Goal: Transaction & Acquisition: Purchase product/service

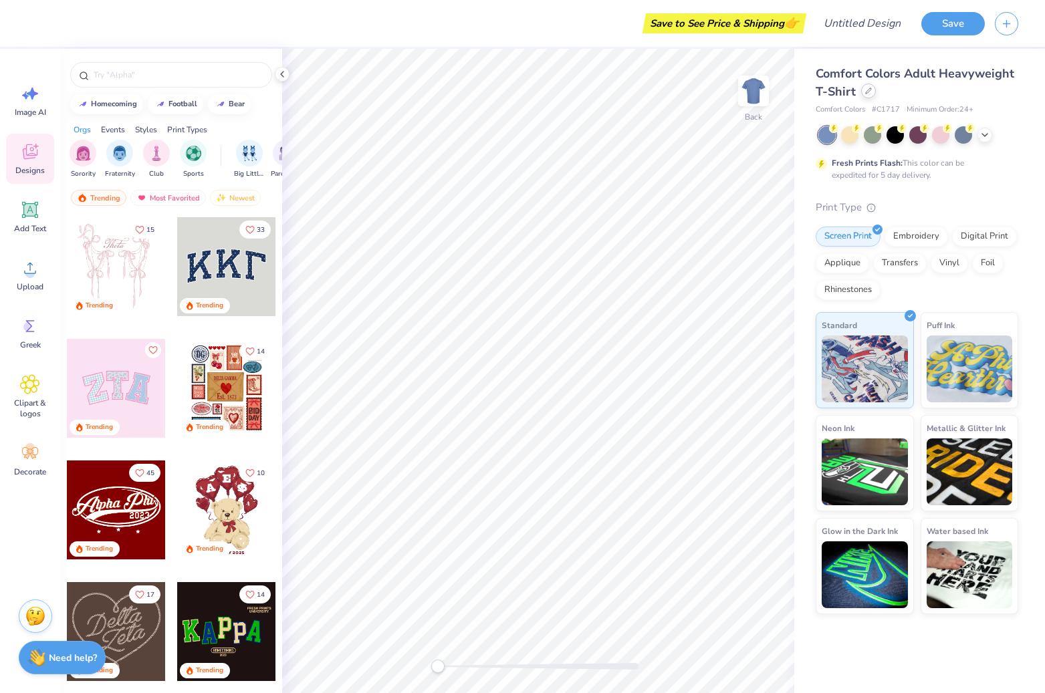
click at [870, 89] on icon at bounding box center [868, 91] width 7 height 7
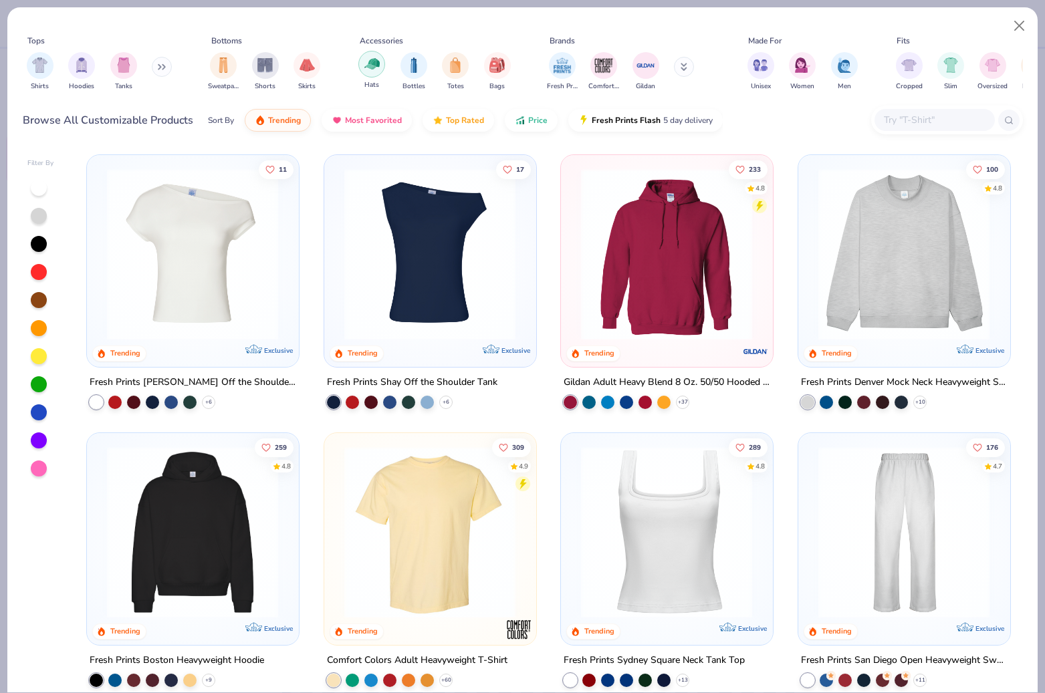
click at [364, 69] on img "filter for Hats" at bounding box center [371, 63] width 15 height 15
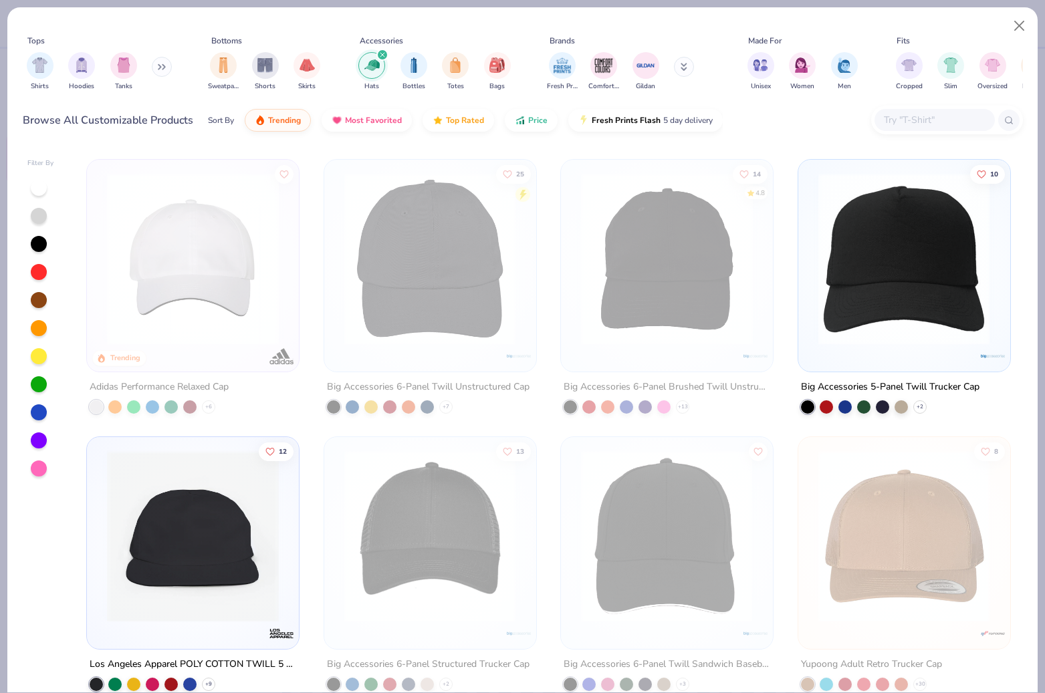
scroll to position [7, 0]
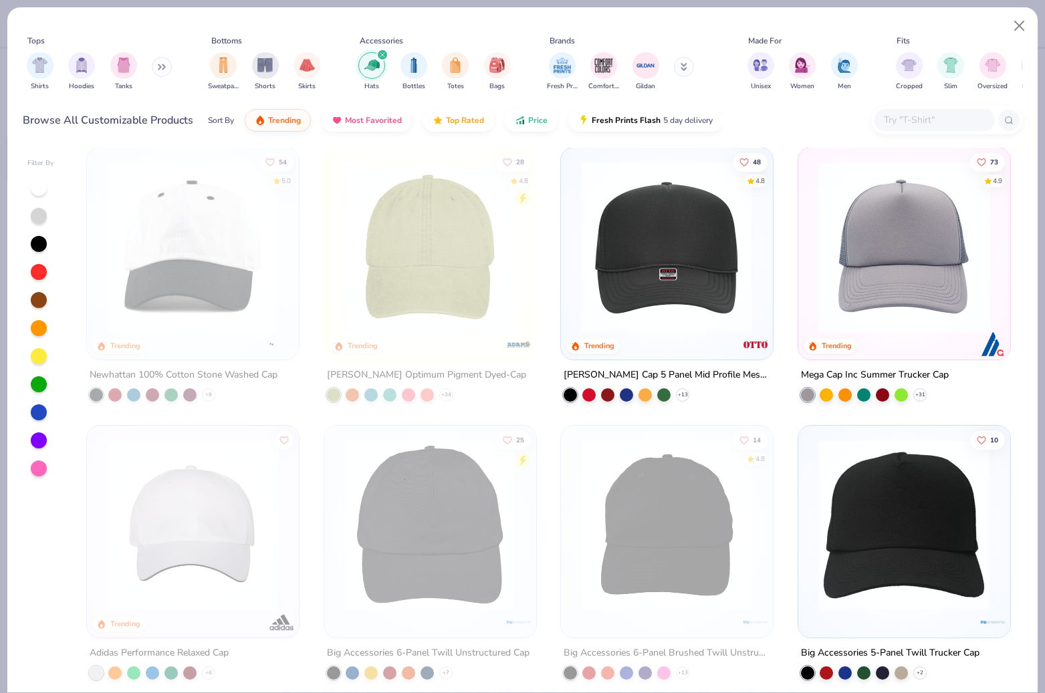
click at [653, 249] on img at bounding box center [666, 247] width 185 height 172
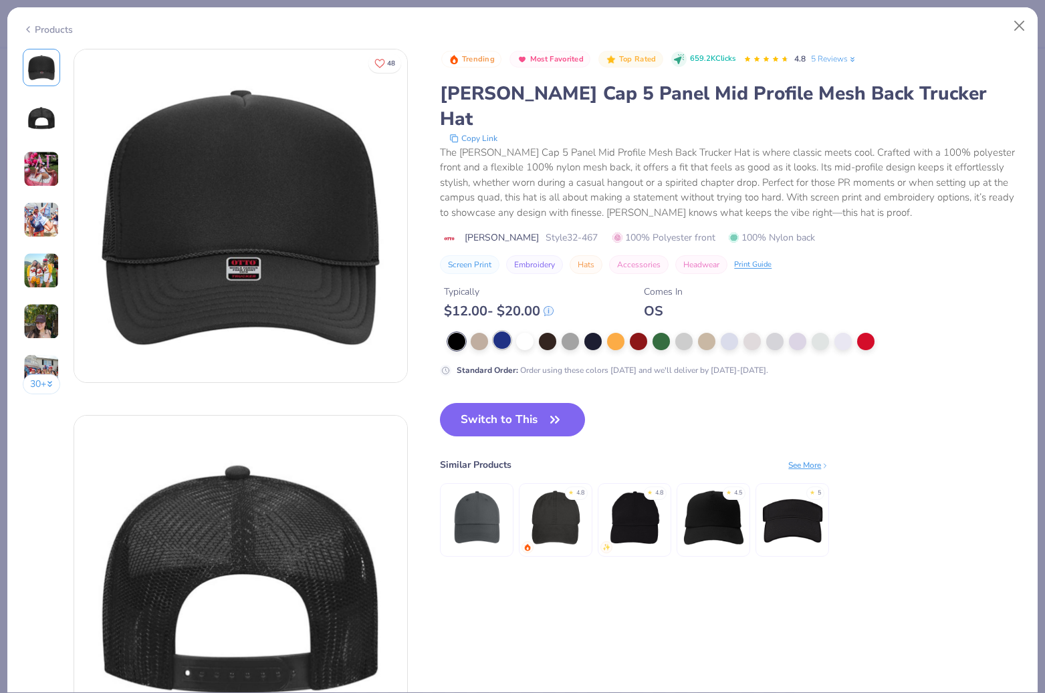
click at [500, 332] on div at bounding box center [501, 340] width 17 height 17
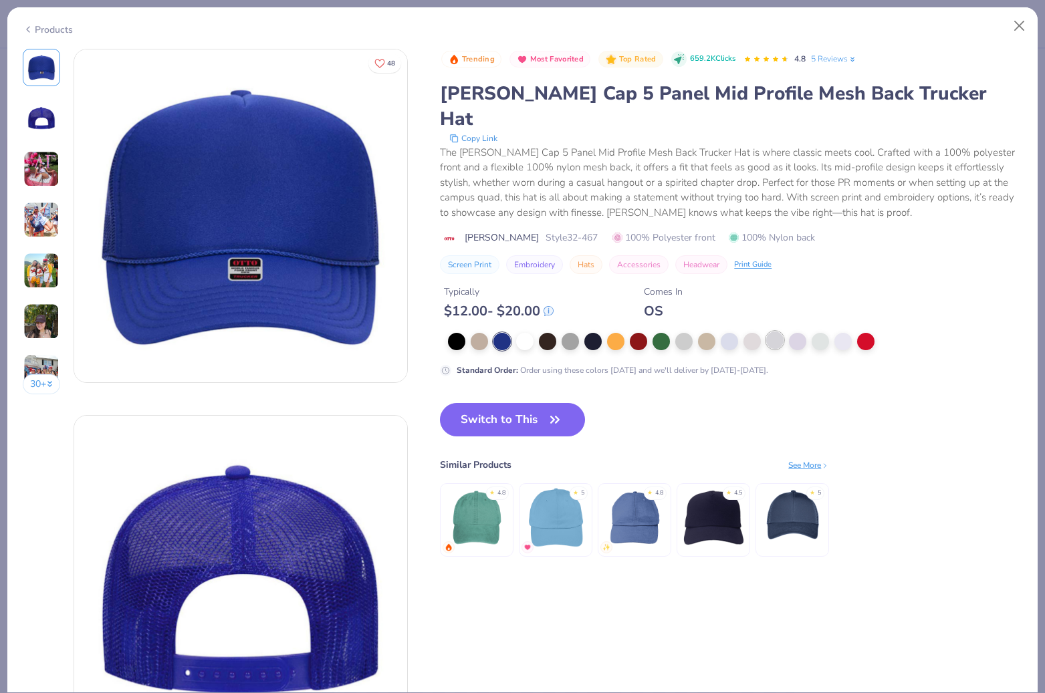
click at [775, 332] on div at bounding box center [774, 340] width 17 height 17
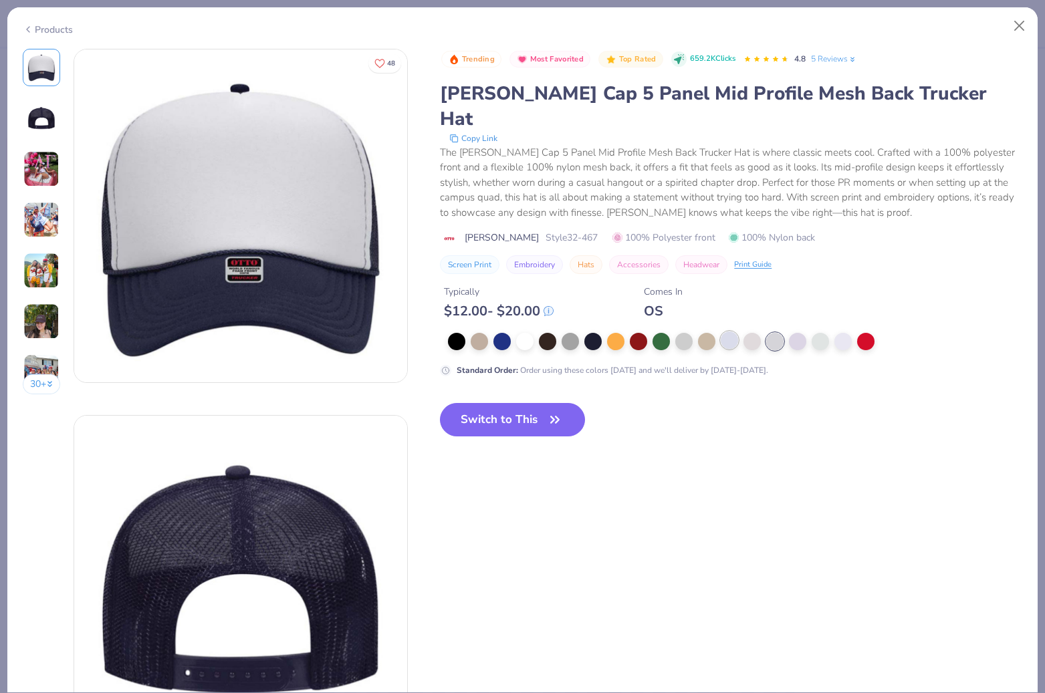
click at [728, 332] on div at bounding box center [729, 340] width 17 height 17
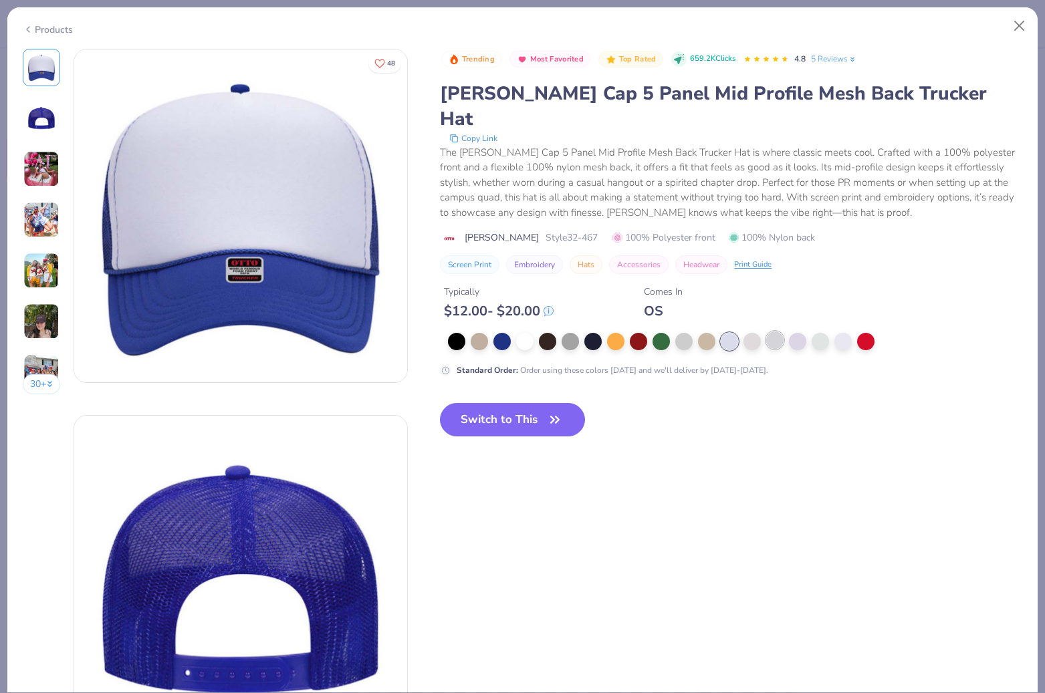
click at [767, 332] on div at bounding box center [774, 340] width 17 height 17
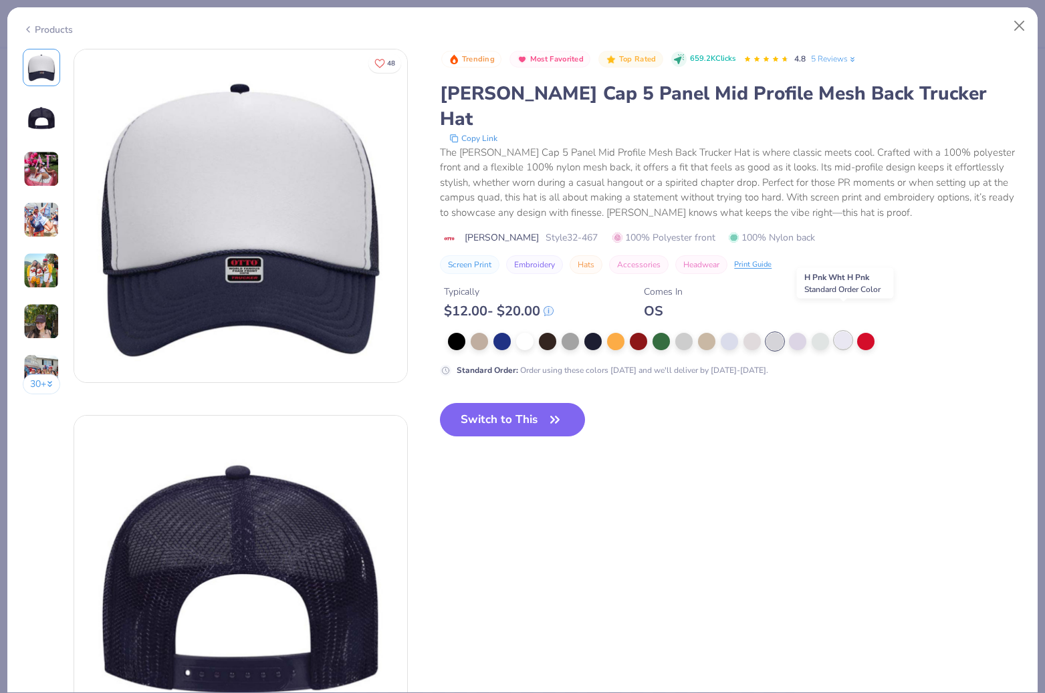
click at [843, 332] on div at bounding box center [842, 340] width 17 height 17
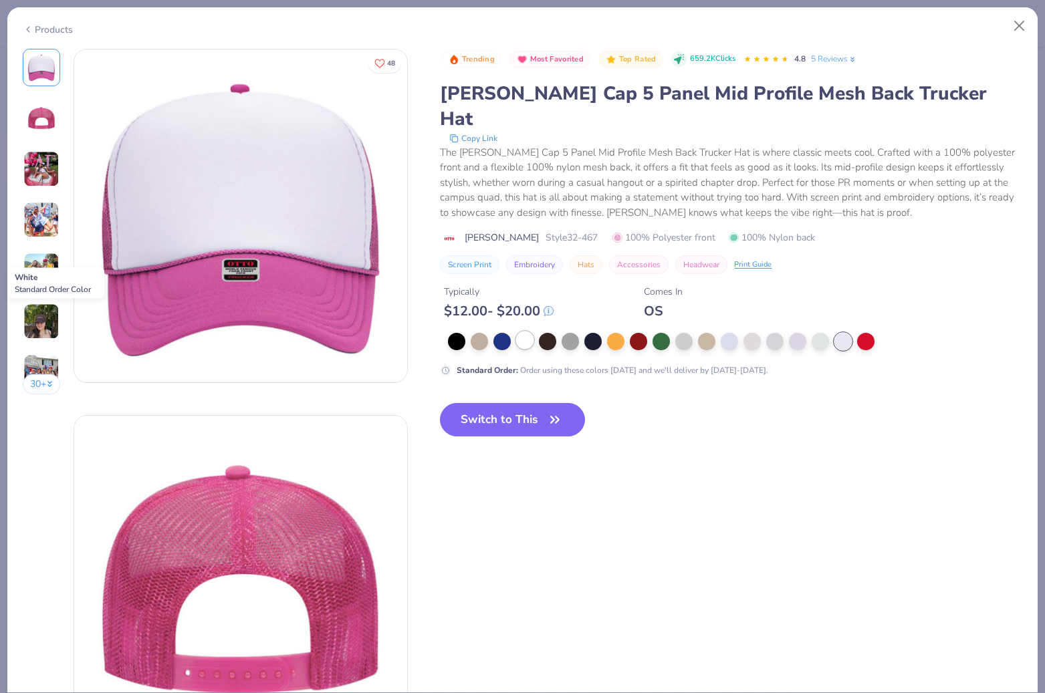
click at [525, 332] on div at bounding box center [524, 340] width 17 height 17
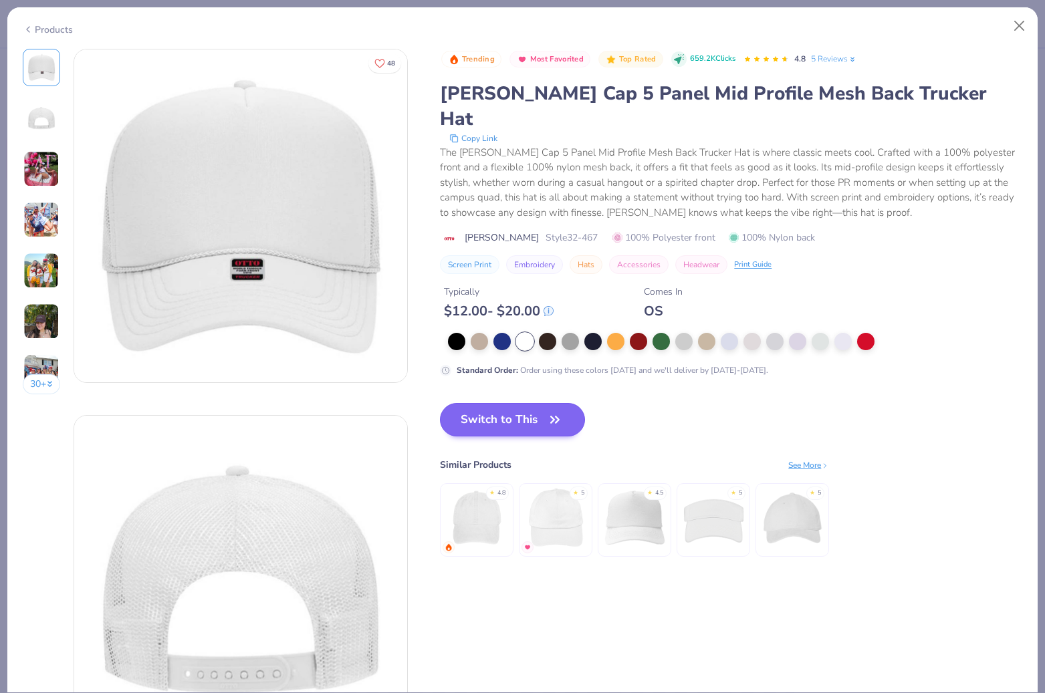
click at [536, 403] on button "Switch to This" at bounding box center [512, 419] width 145 height 33
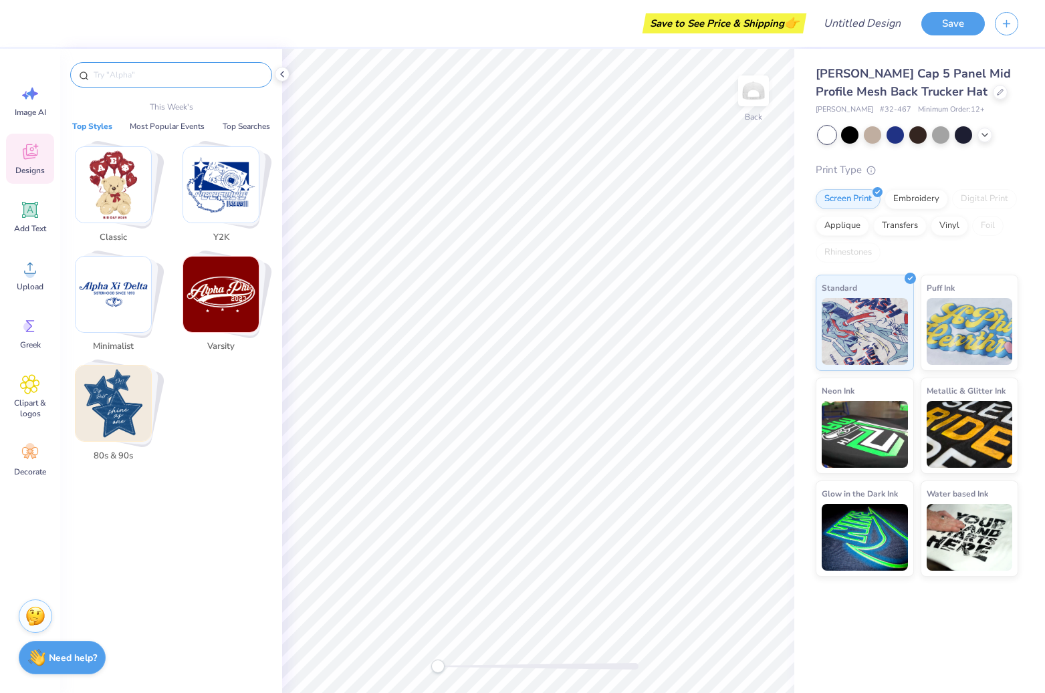
click at [166, 70] on input "text" at bounding box center [177, 74] width 171 height 13
click at [31, 452] on circle at bounding box center [29, 447] width 9 height 9
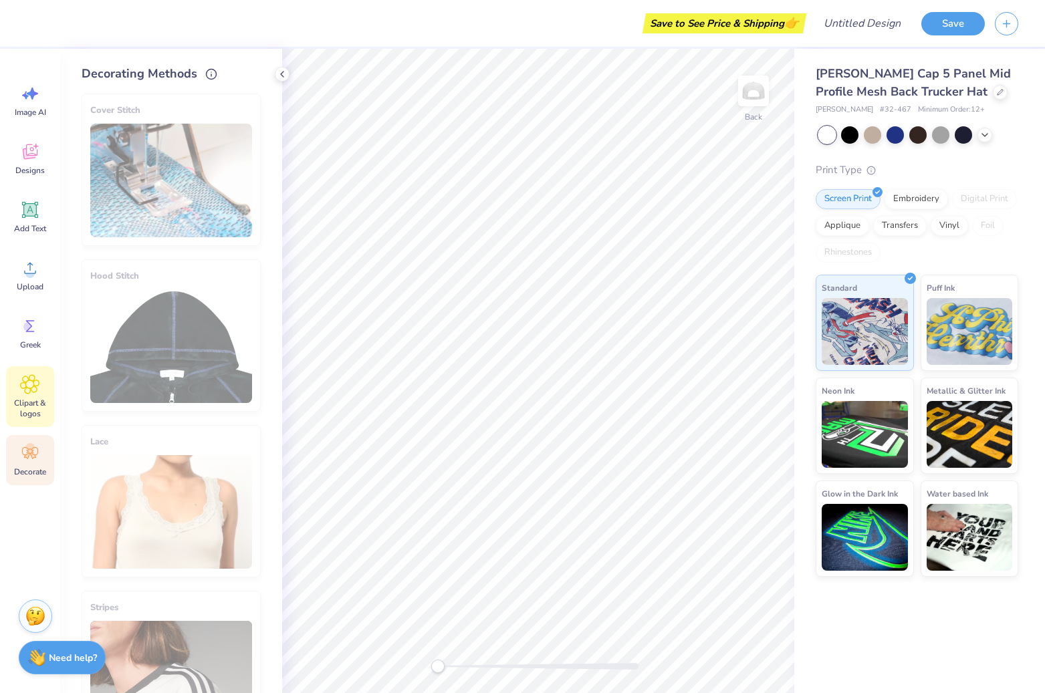
click at [29, 401] on span "Clipart & logos" at bounding box center [30, 408] width 44 height 21
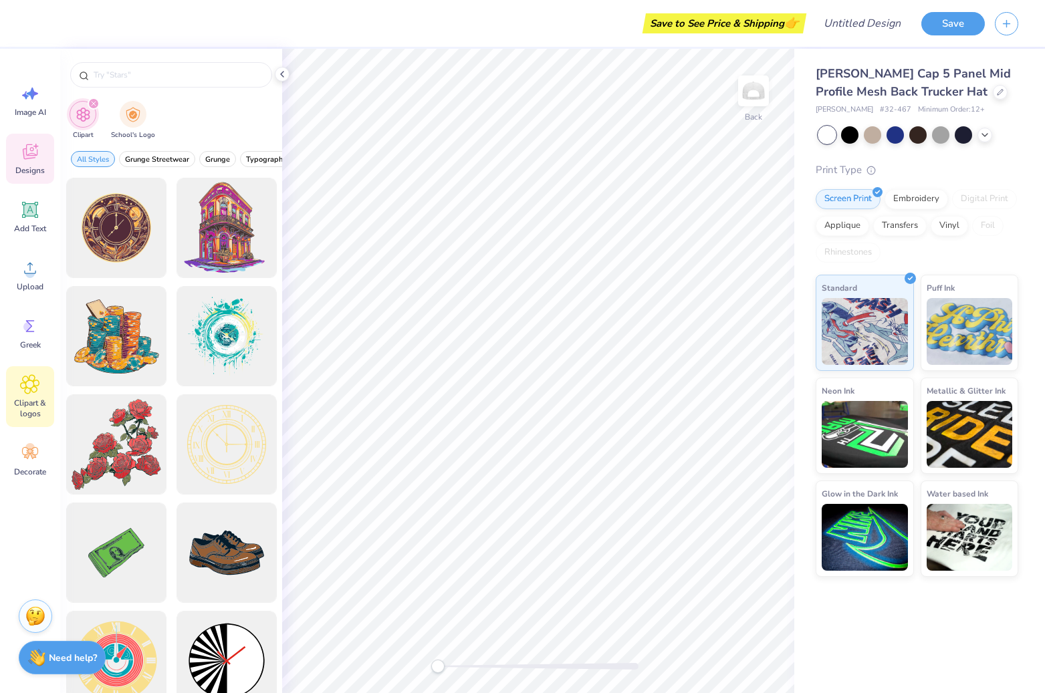
click at [27, 168] on span "Designs" at bounding box center [29, 170] width 29 height 11
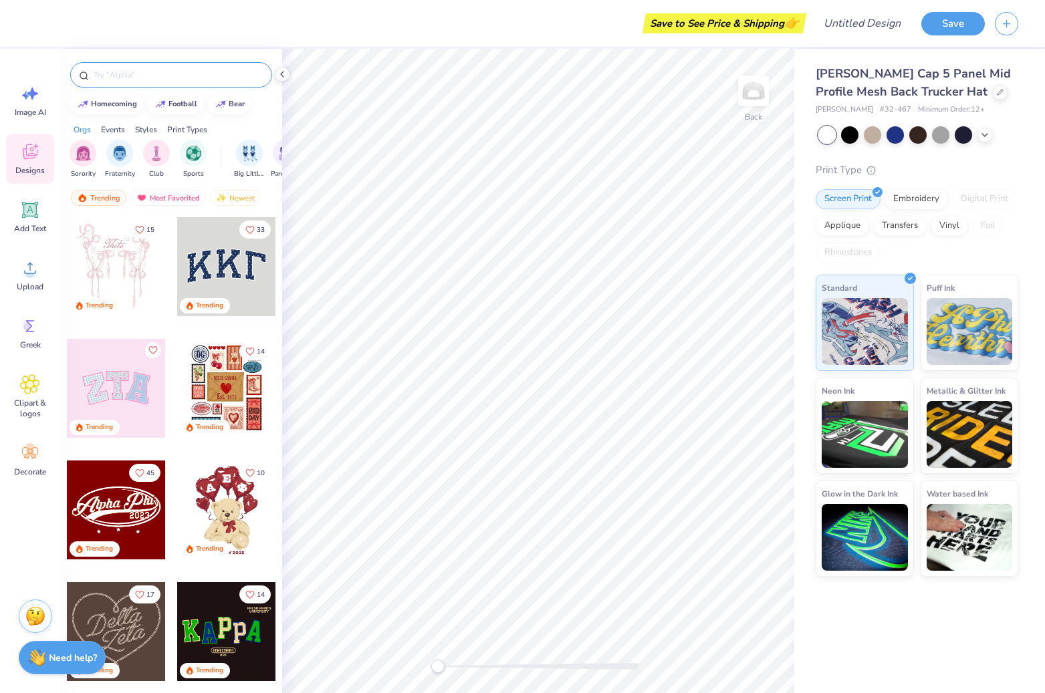
click at [145, 82] on div at bounding box center [171, 74] width 202 height 25
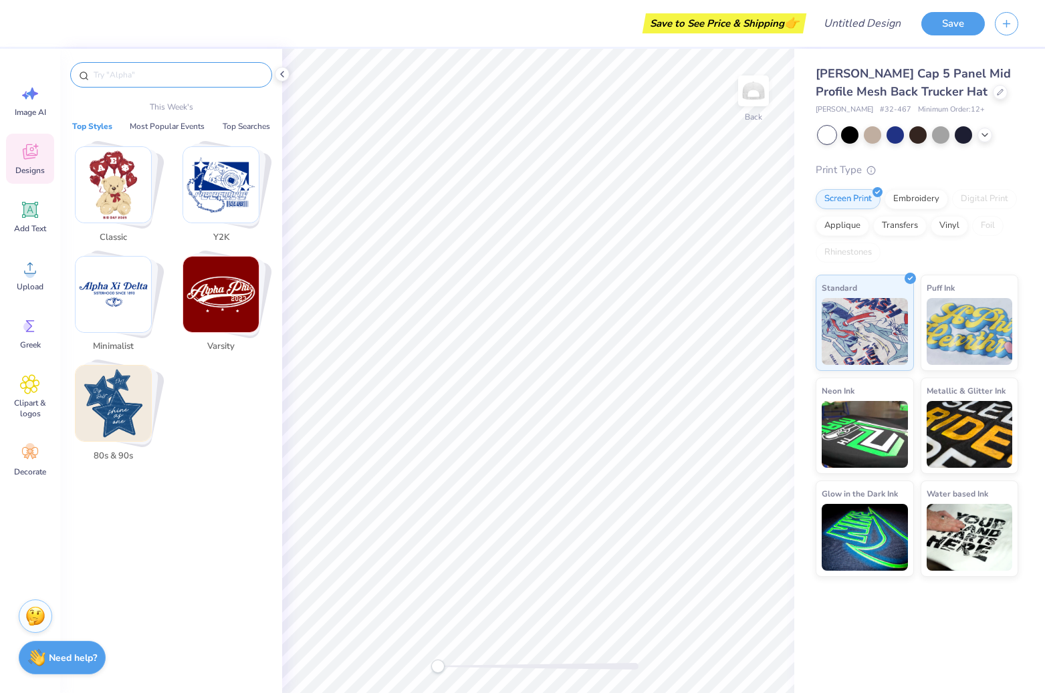
click at [142, 74] on input "text" at bounding box center [177, 74] width 171 height 13
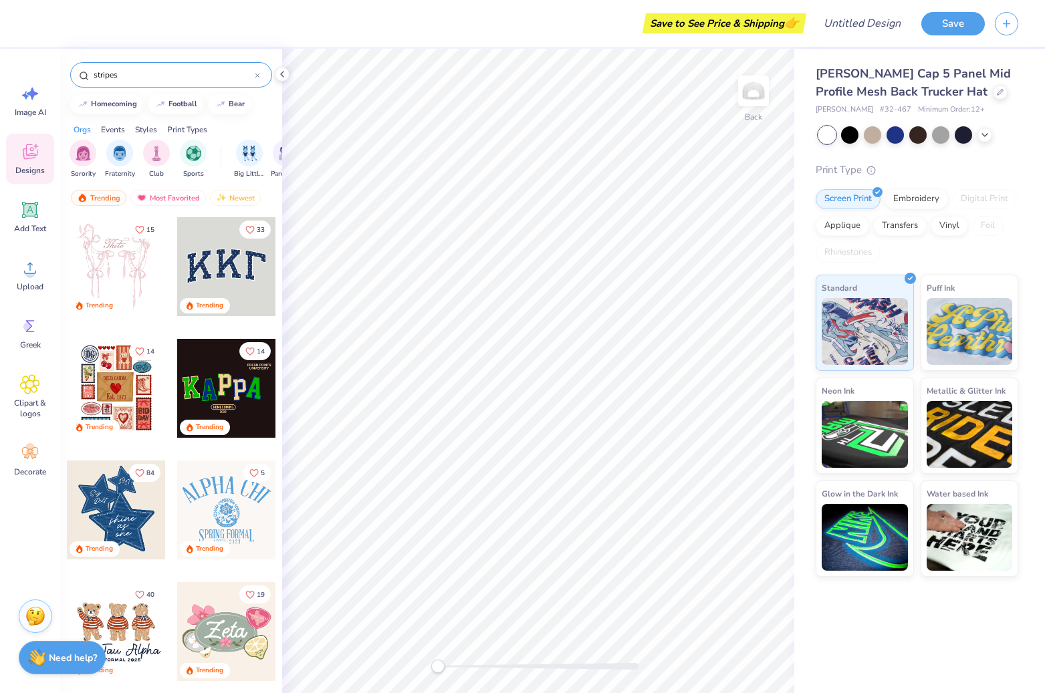
type input "stripes"
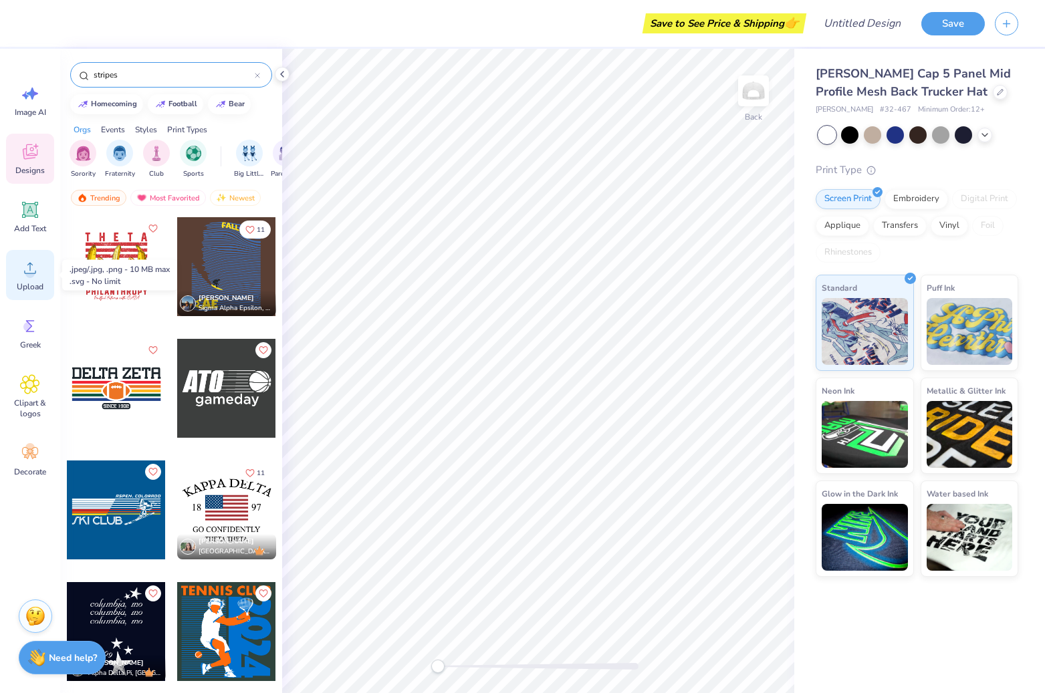
click at [31, 275] on circle at bounding box center [29, 273] width 9 height 9
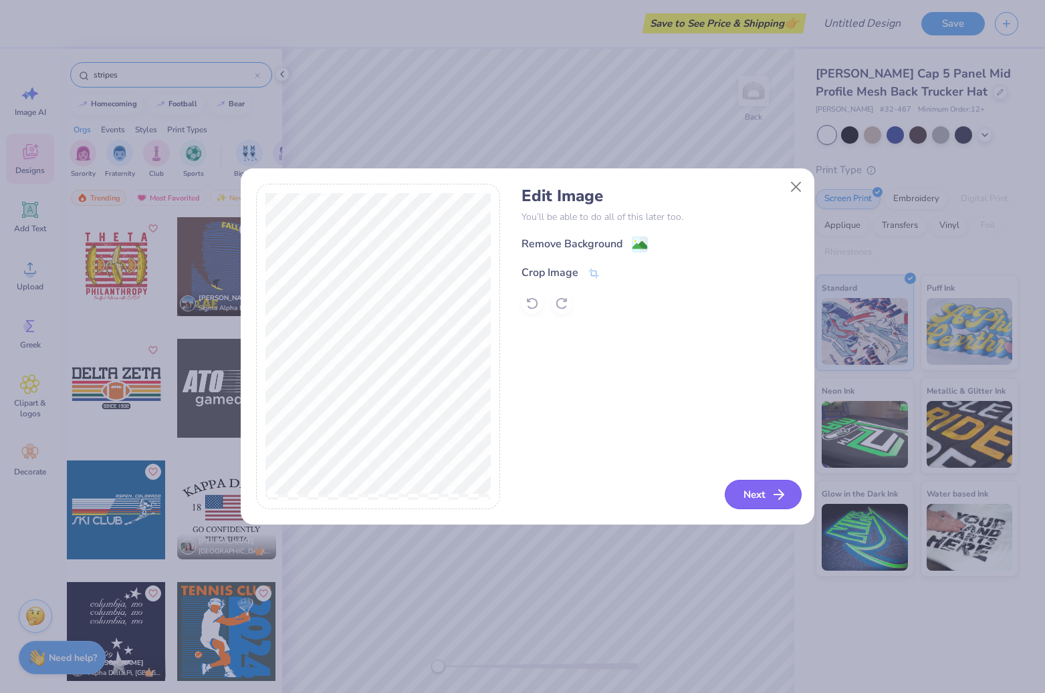
click at [767, 500] on button "Next" at bounding box center [763, 494] width 77 height 29
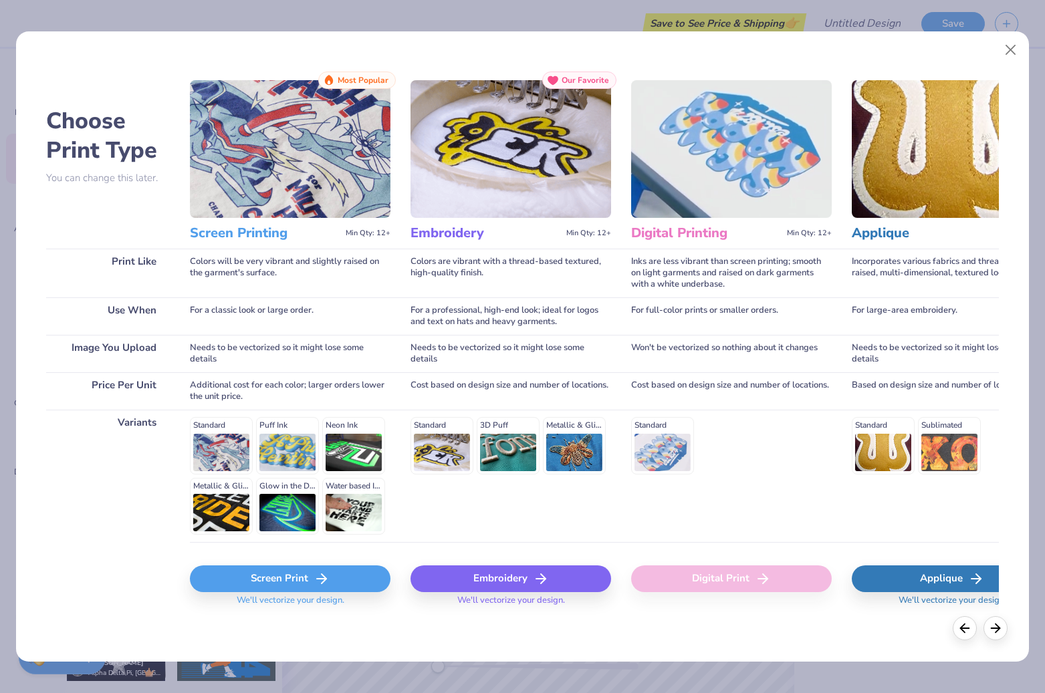
click at [507, 578] on div "Embroidery" at bounding box center [510, 579] width 201 height 27
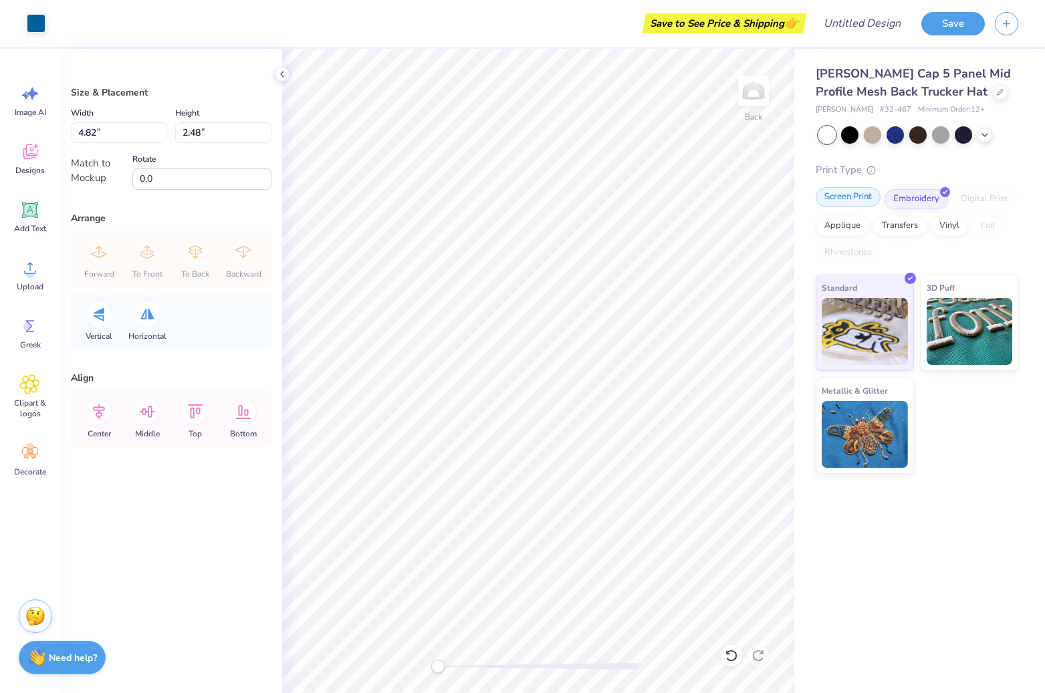
click at [843, 198] on div "Screen Print" at bounding box center [848, 197] width 65 height 20
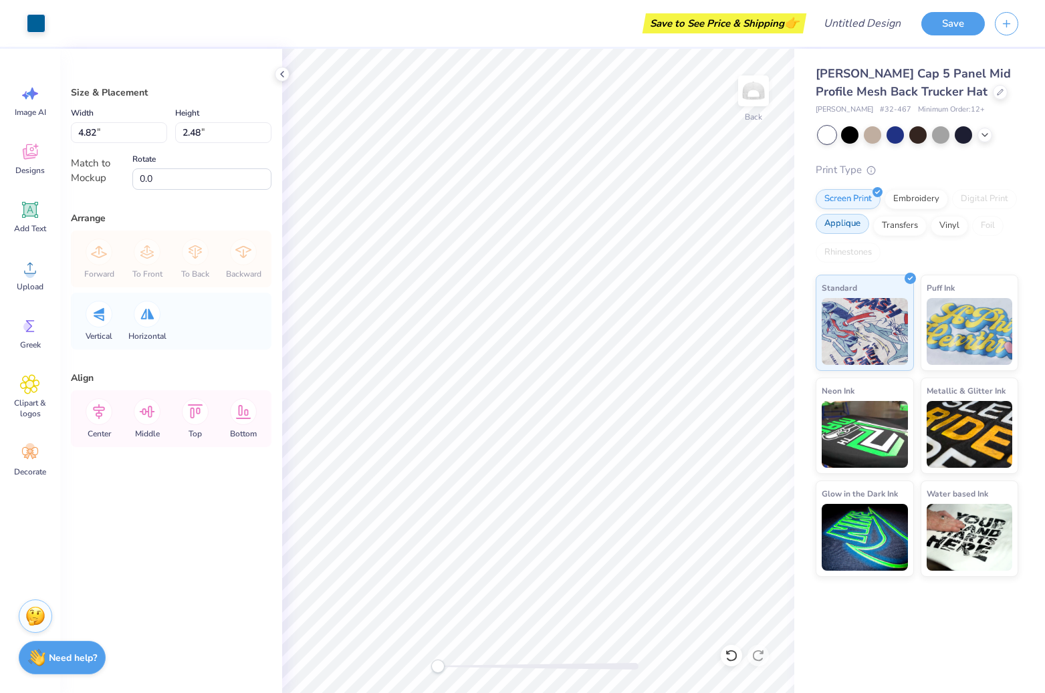
click at [844, 229] on div "Applique" at bounding box center [842, 224] width 53 height 20
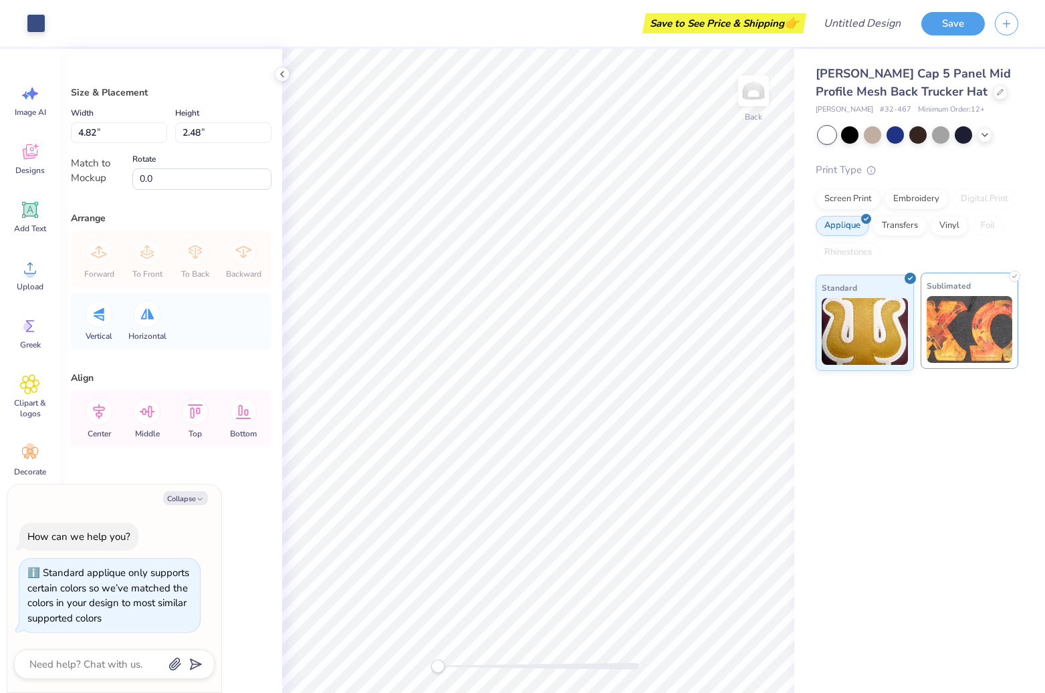
click at [957, 283] on span "Sublimated" at bounding box center [949, 286] width 44 height 14
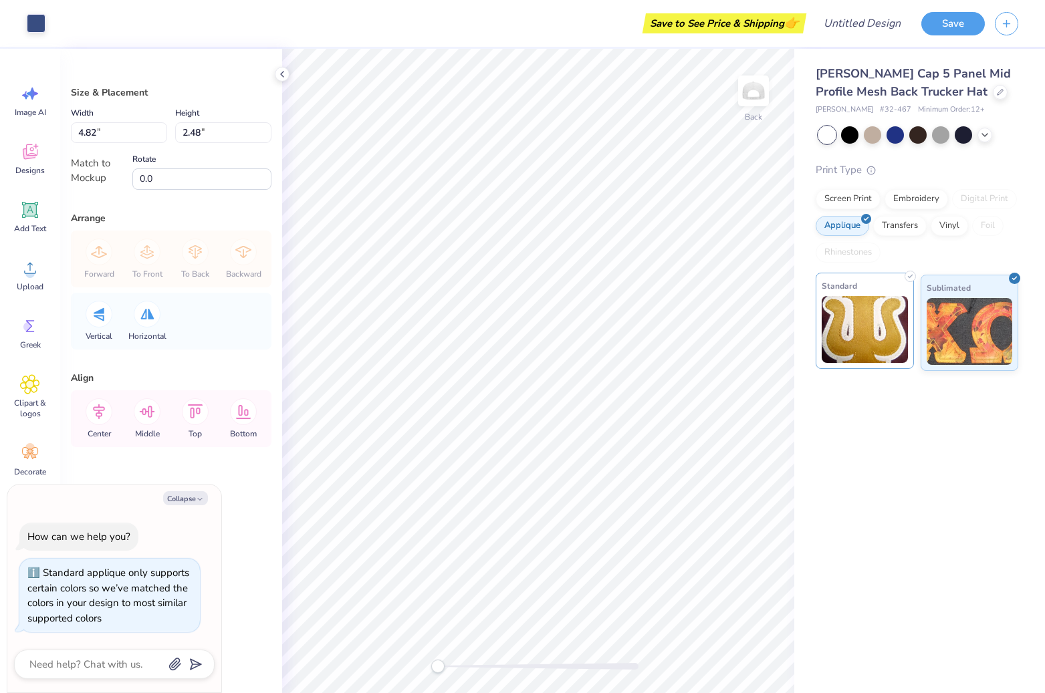
click at [874, 298] on img at bounding box center [865, 329] width 86 height 67
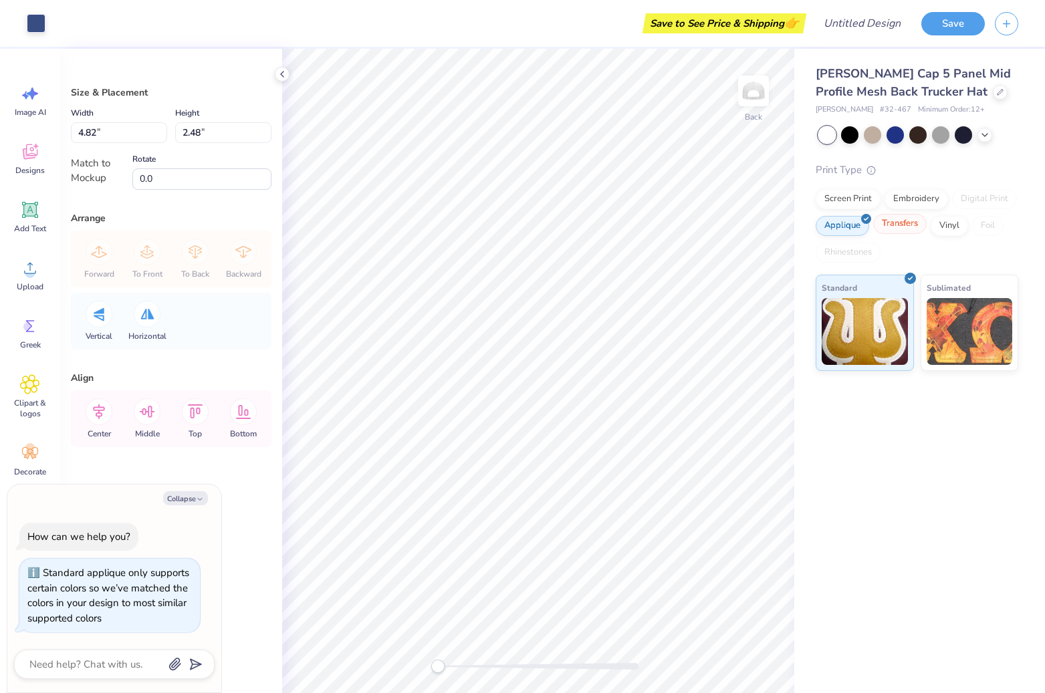
click at [888, 221] on div "Transfers" at bounding box center [899, 224] width 53 height 20
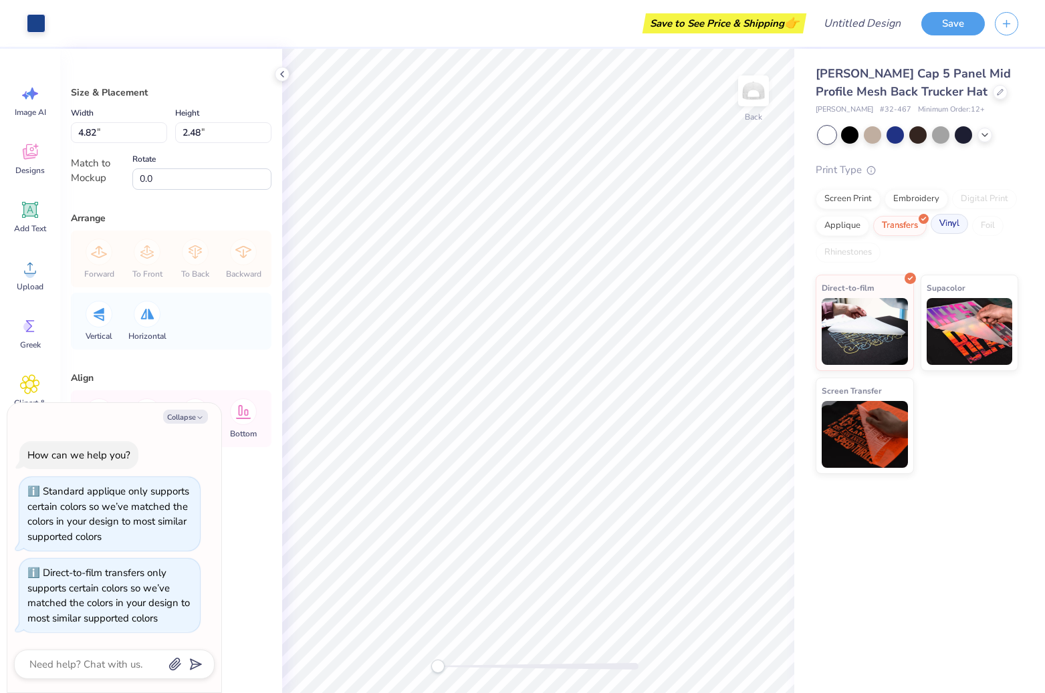
click at [949, 221] on div "Vinyl" at bounding box center [949, 224] width 37 height 20
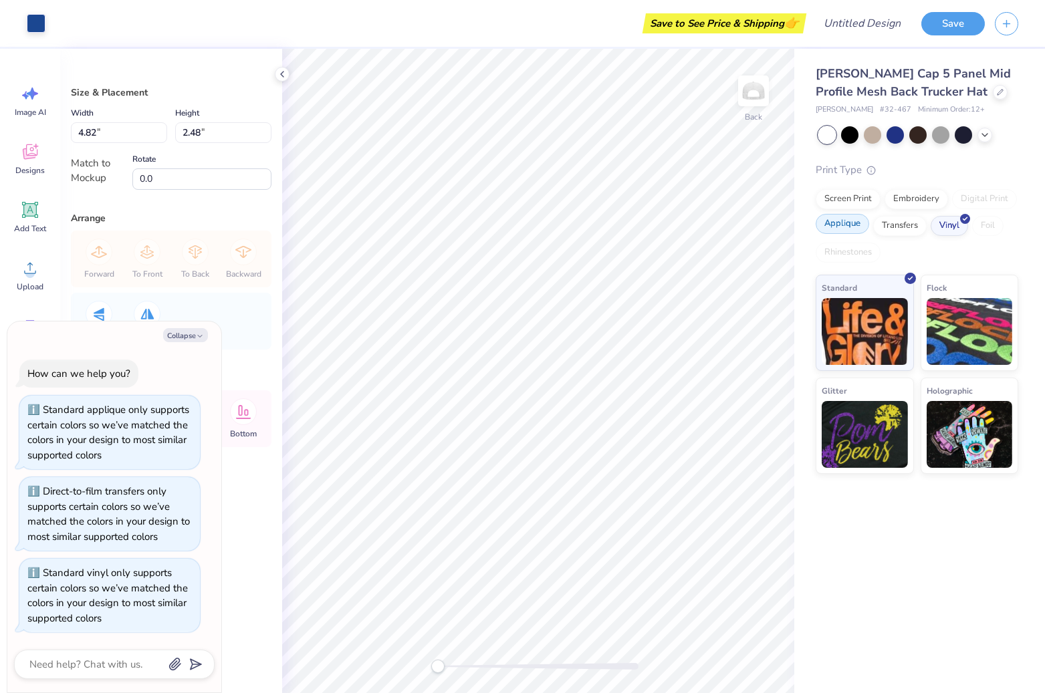
click at [837, 225] on div "Applique" at bounding box center [842, 224] width 53 height 20
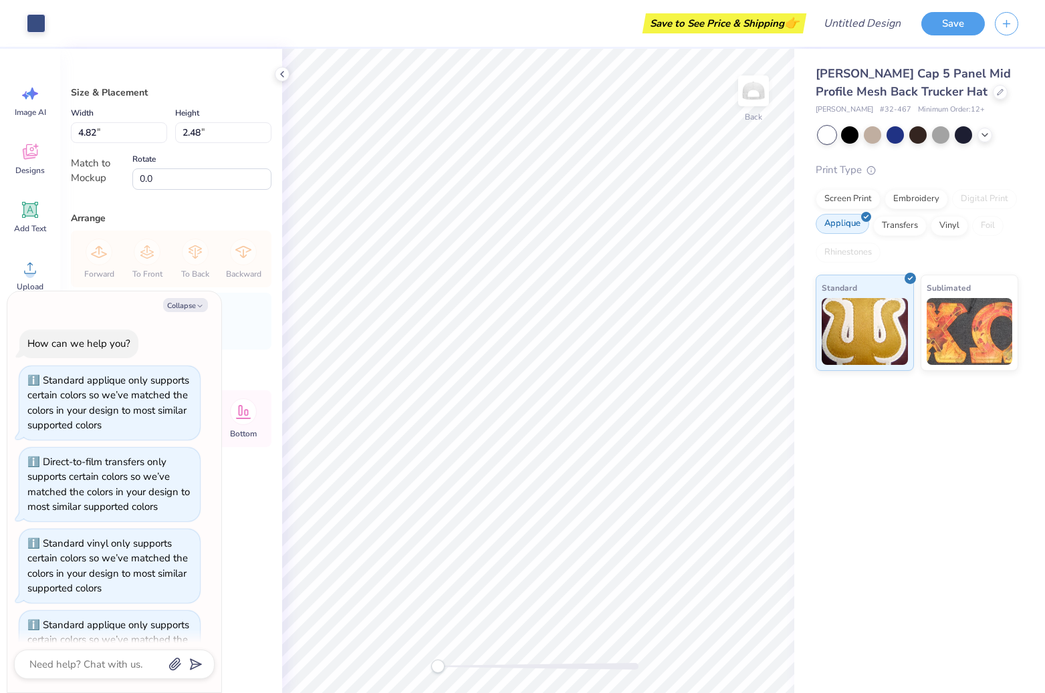
scroll to position [46, 0]
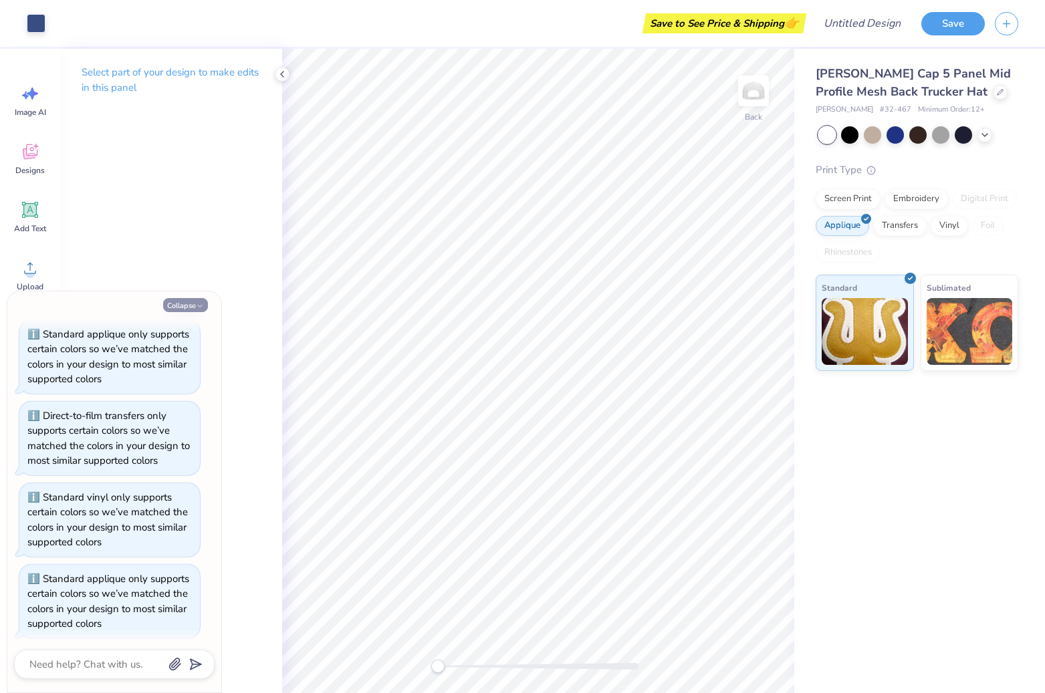
click at [181, 308] on button "Collapse" at bounding box center [185, 305] width 45 height 14
type textarea "x"
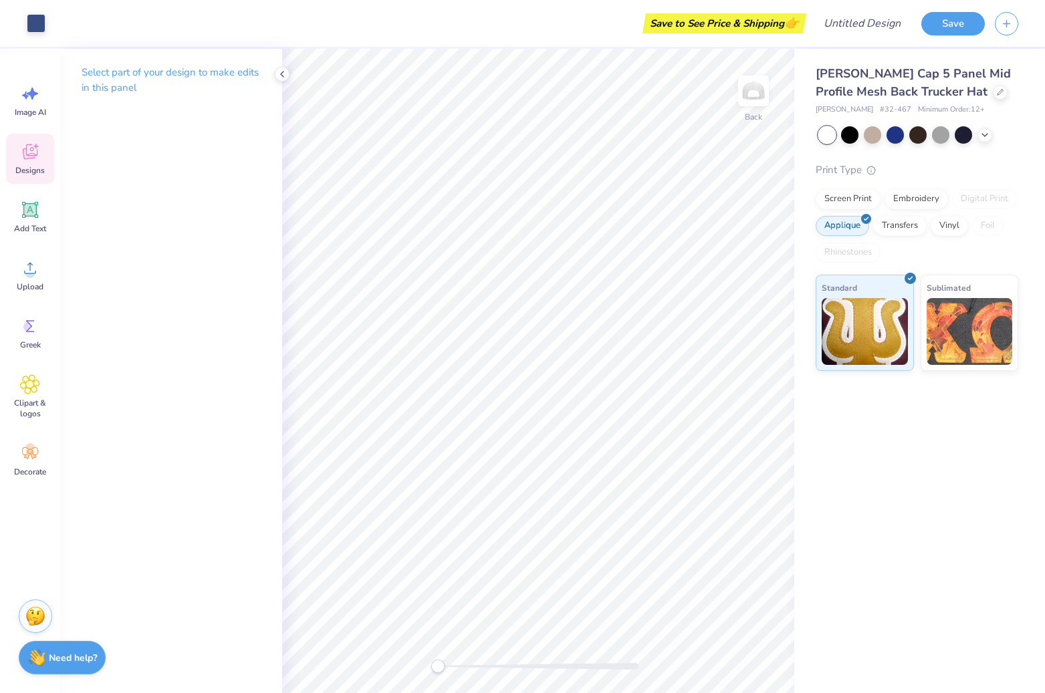
click at [34, 159] on icon at bounding box center [30, 152] width 20 height 20
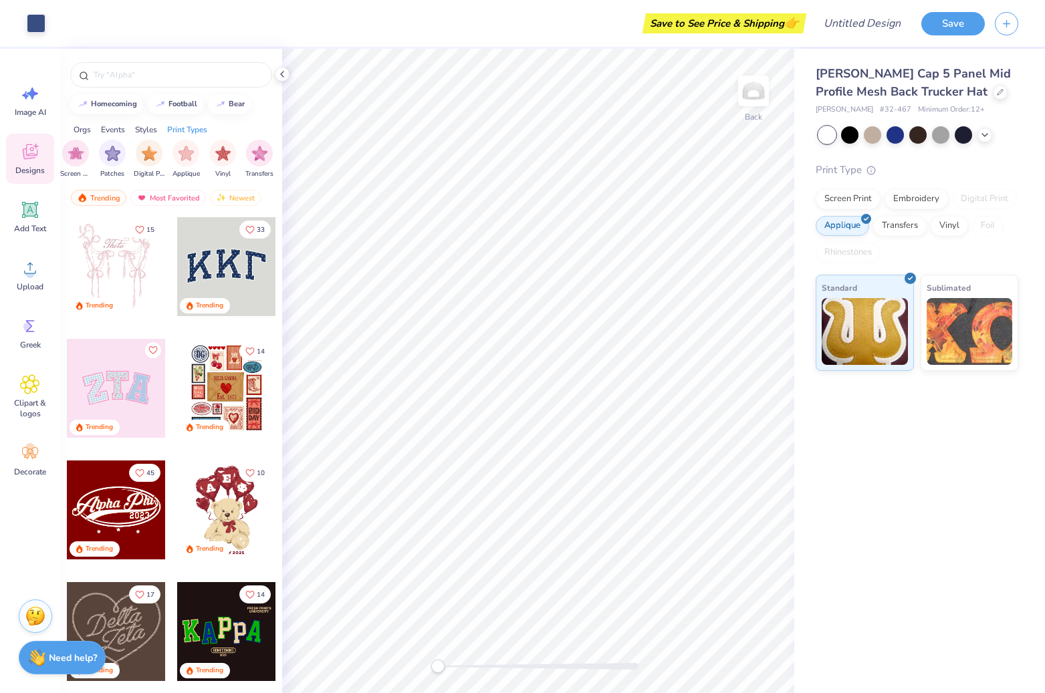
scroll to position [0, 1133]
